Goal: Find contact information: Find contact information

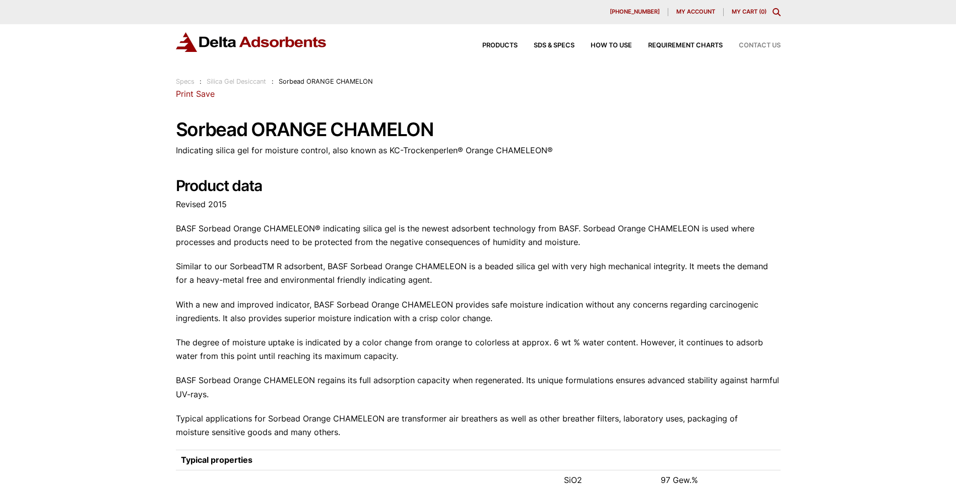
click at [774, 45] on span "Contact Us" at bounding box center [760, 45] width 42 height 7
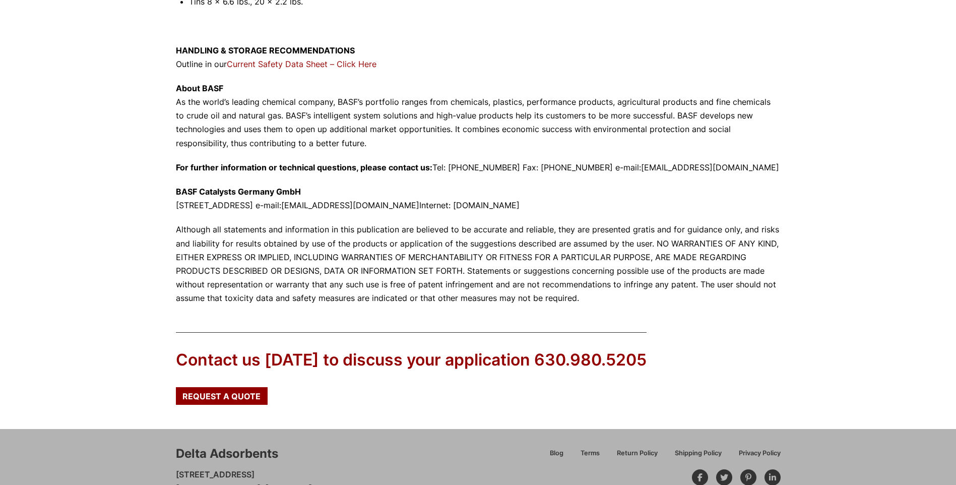
scroll to position [862, 0]
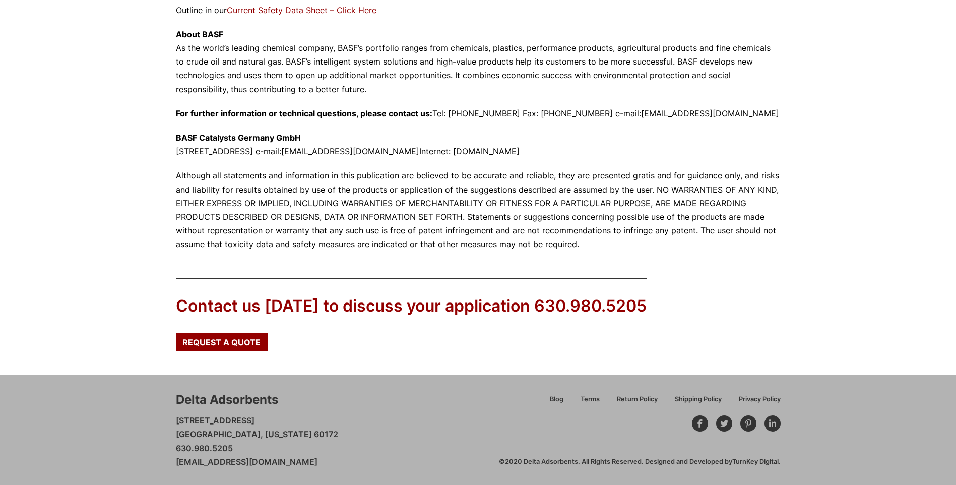
click at [354, 404] on div "Delta Adsorbents [STREET_ADDRESS][US_STATE] 630.980.5205 [EMAIL_ADDRESS][DOMAIN…" at bounding box center [337, 430] width 323 height 78
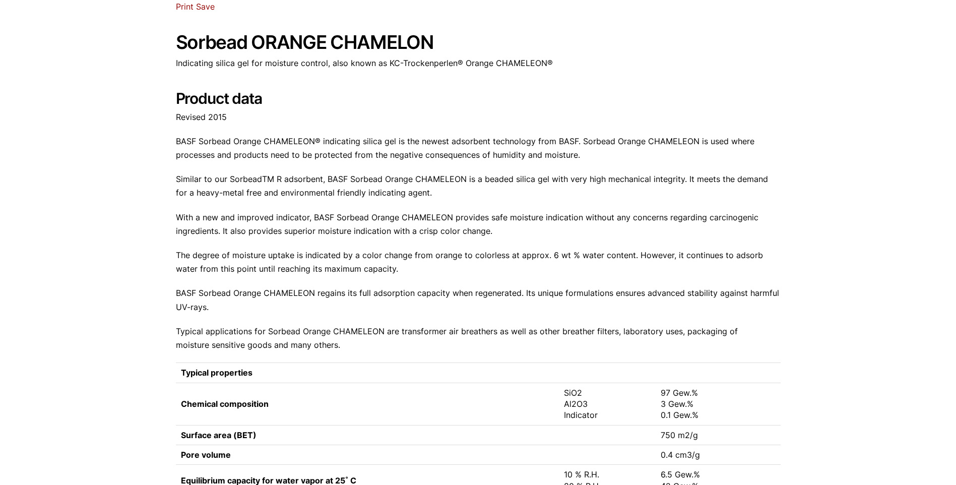
scroll to position [0, 0]
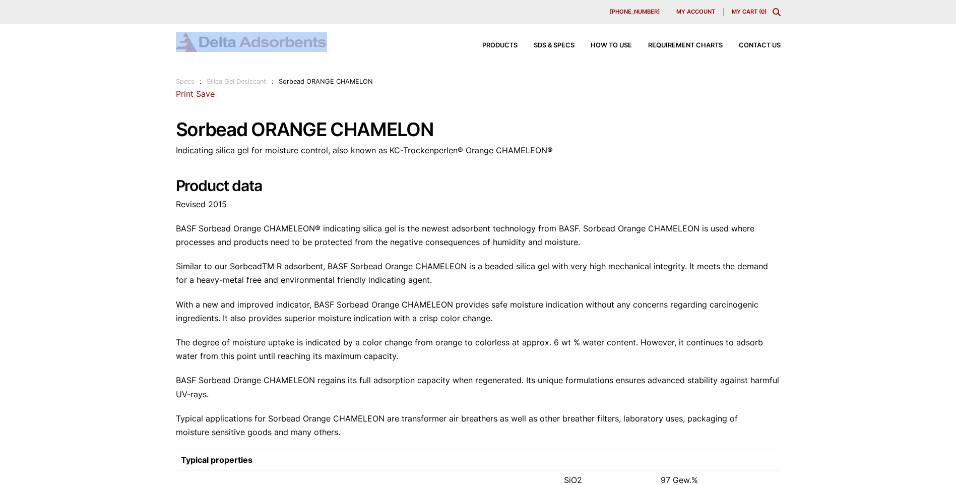
drag, startPoint x: 330, startPoint y: 45, endPoint x: 247, endPoint y: 45, distance: 83.1
click at [247, 45] on div "Products SDS & SPECS How to Use Requirement Charts Contact Us" at bounding box center [478, 42] width 605 height 20
drag, startPoint x: 247, startPoint y: 45, endPoint x: 312, endPoint y: 72, distance: 70.3
click at [306, 75] on div "Products SDS & SPECS How to Use Requirement Charts Contact Us" at bounding box center [478, 50] width 956 height 52
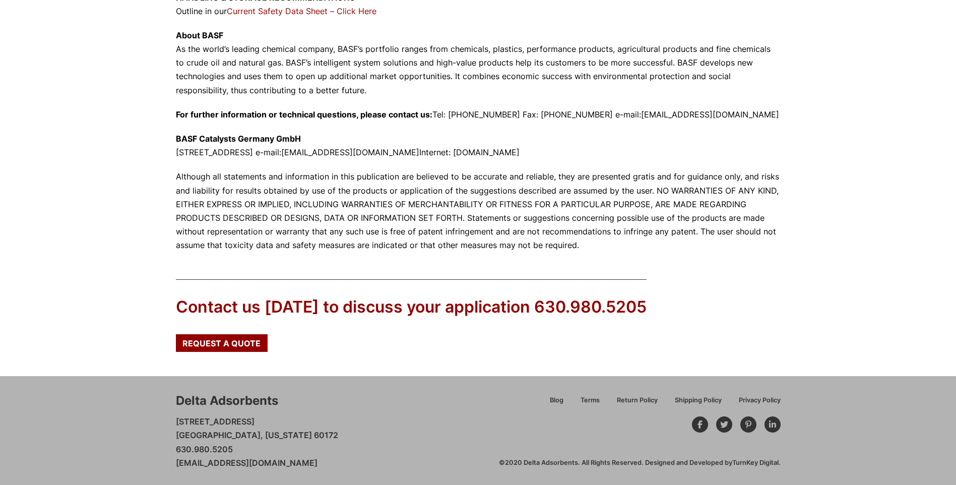
scroll to position [862, 0]
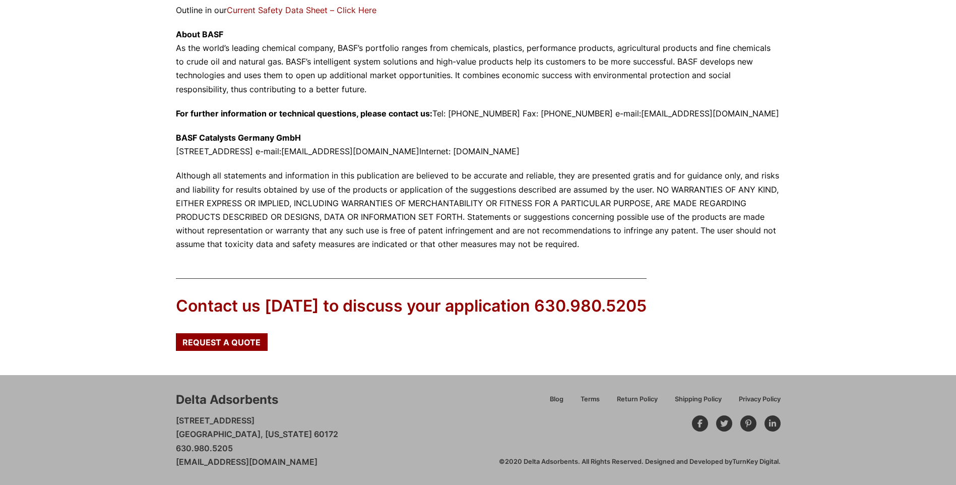
drag, startPoint x: 327, startPoint y: 354, endPoint x: 168, endPoint y: 405, distance: 167.3
click at [326, 354] on div "Contact us [DATE] to discuss your application 630.980.5205 Request a Quote" at bounding box center [478, 318] width 956 height 113
drag, startPoint x: 175, startPoint y: 399, endPoint x: 287, endPoint y: 398, distance: 111.9
click at [287, 398] on div "Delta Adsorbents [STREET_ADDRESS][US_STATE] 630.980.5205 [EMAIL_ADDRESS][DOMAIN…" at bounding box center [478, 430] width 956 height 110
copy div "Delta Adsorbents"
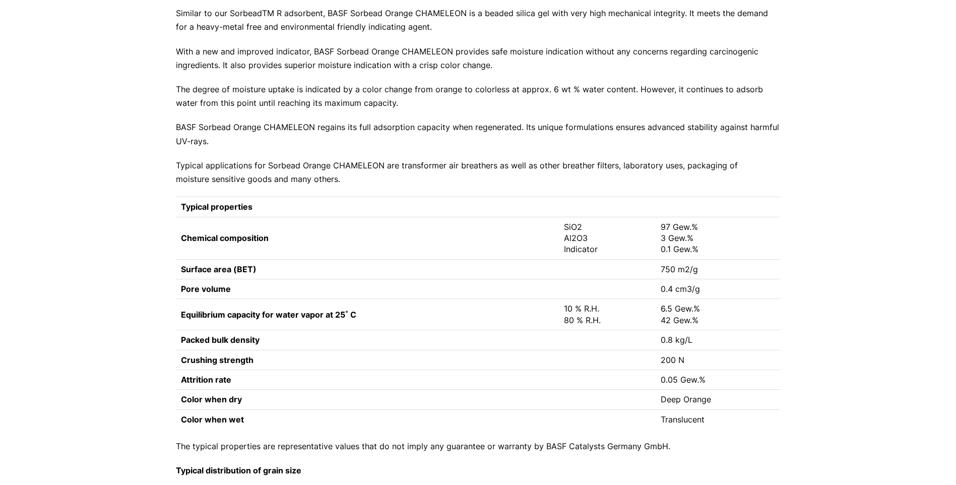
scroll to position [106, 0]
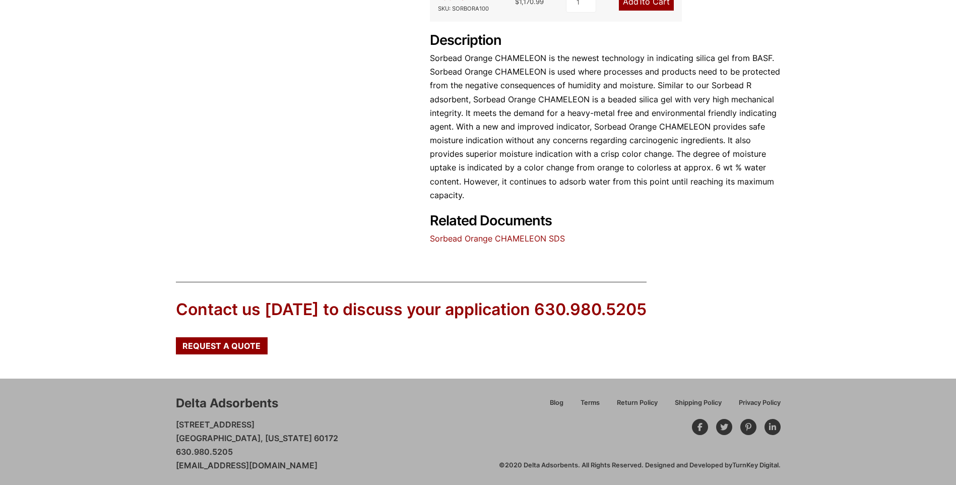
scroll to position [452, 0]
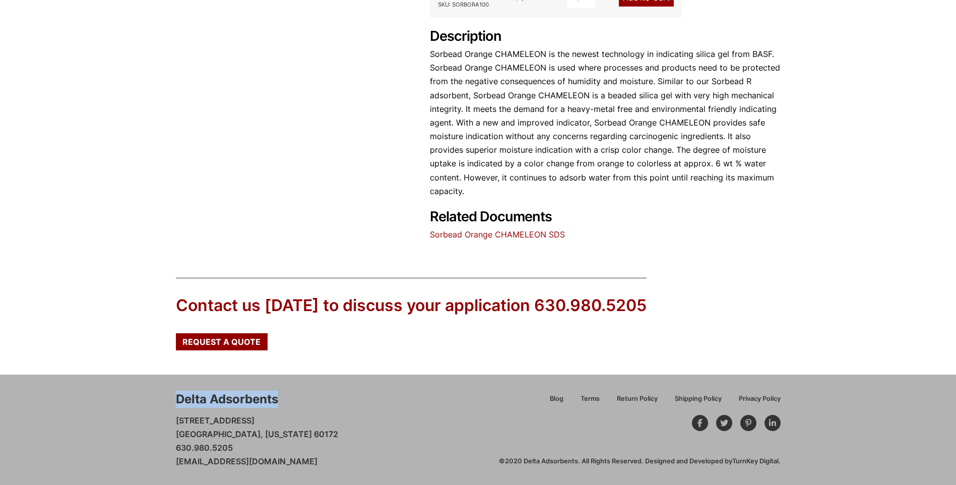
drag, startPoint x: 176, startPoint y: 397, endPoint x: 284, endPoint y: 399, distance: 107.3
click at [284, 399] on div "Delta Adsorbents [STREET_ADDRESS][US_STATE] 630.980.5205 [EMAIL_ADDRESS][DOMAIN…" at bounding box center [337, 430] width 323 height 78
copy div "Delta Adsorbents"
